Goal: Obtain resource: Obtain resource

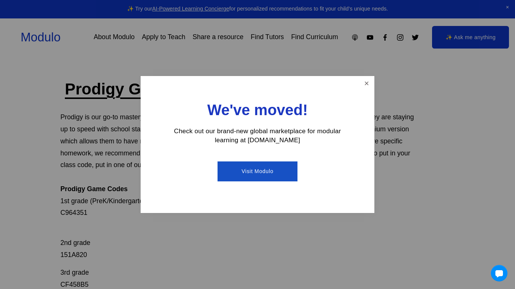
scroll to position [13, 0]
click at [370, 81] on link "Close" at bounding box center [366, 83] width 13 height 13
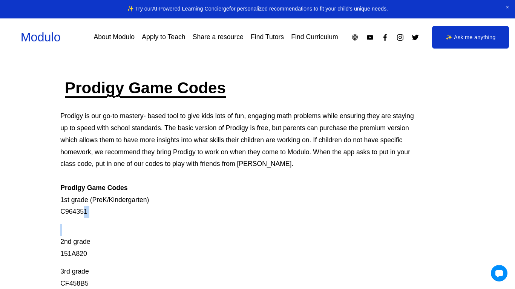
drag, startPoint x: 85, startPoint y: 214, endPoint x: 48, endPoint y: 217, distance: 37.4
click at [86, 215] on p "Prodigy is our go-to mastery- based tool to give kids lots of fun, engaging mat…" at bounding box center [237, 164] width 354 height 108
drag, startPoint x: 86, startPoint y: 215, endPoint x: 54, endPoint y: 213, distance: 32.5
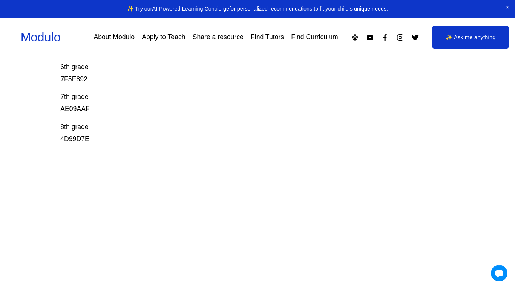
scroll to position [289, 0]
click at [90, 159] on p "8th grade 4D99D7E" at bounding box center [237, 152] width 354 height 24
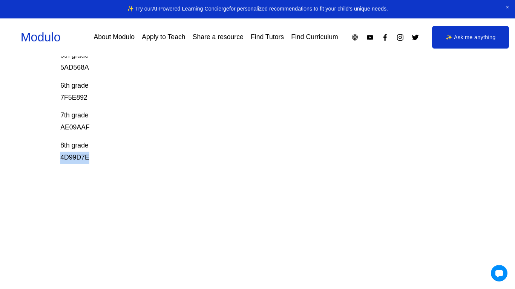
drag, startPoint x: 89, startPoint y: 158, endPoint x: 49, endPoint y: 159, distance: 39.9
click at [49, 159] on div "Prodigy Game Codes Prodigy is our go-to mastery- based tool to give kids lots o…" at bounding box center [257, 28] width 515 height 455
copy p "4D99D7E"
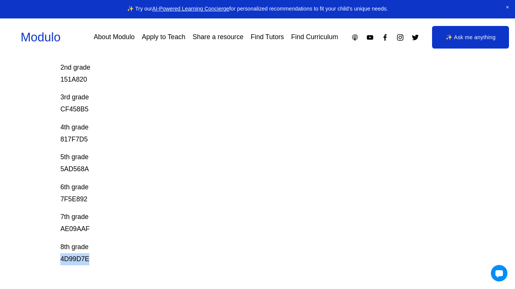
scroll to position [188, 0]
click at [224, 201] on p "6th grade 7F5E892" at bounding box center [237, 193] width 354 height 24
drag, startPoint x: 87, startPoint y: 200, endPoint x: 60, endPoint y: 201, distance: 27.5
click at [60, 201] on div "Prodigy Game Codes Prodigy is our go-to mastery- based tool to give kids lots o…" at bounding box center [257, 129] width 515 height 455
click at [113, 193] on p "6th grade 7F5E892" at bounding box center [237, 193] width 354 height 24
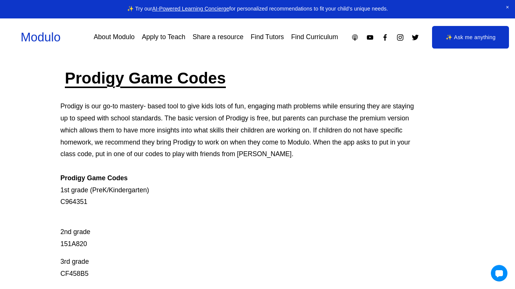
scroll to position [24, 0]
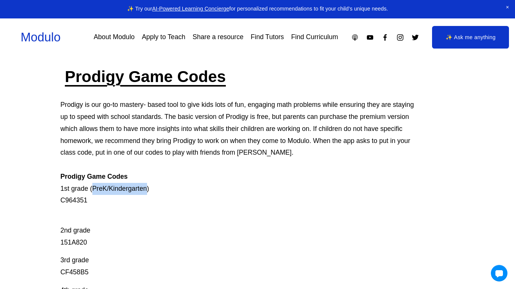
drag, startPoint x: 148, startPoint y: 190, endPoint x: 93, endPoint y: 192, distance: 55.1
click at [93, 192] on p "Prodigy is our go-to mastery- based tool to give kids lots of fun, engaging mat…" at bounding box center [237, 153] width 354 height 108
copy p "PreK/Kindergarten"
